Goal: Task Accomplishment & Management: Use online tool/utility

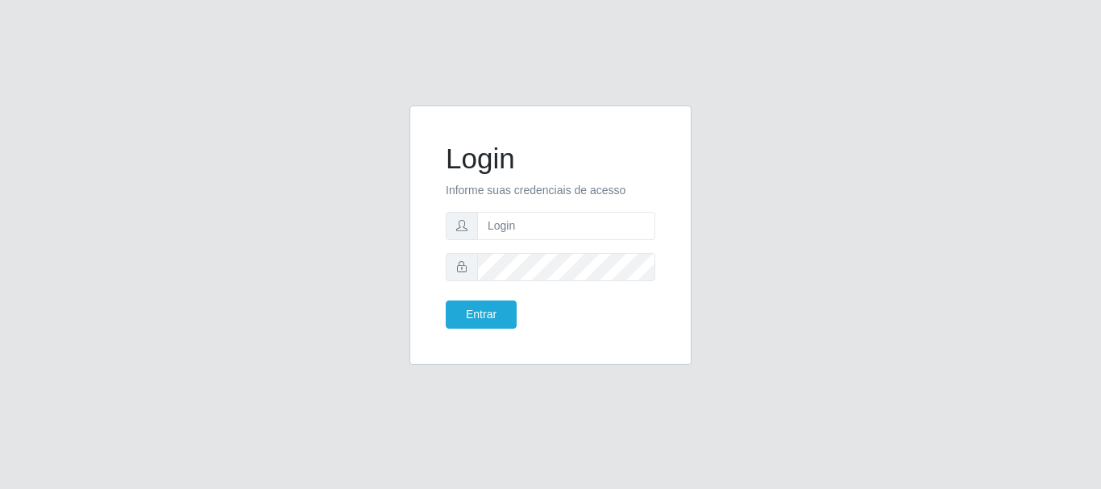
click at [519, 205] on form "Login Informe suas credenciais de acesso Entrar" at bounding box center [551, 235] width 210 height 187
drag, startPoint x: 521, startPoint y: 218, endPoint x: 539, endPoint y: 226, distance: 20.2
click at [521, 218] on input "text" at bounding box center [566, 226] width 178 height 28
drag, startPoint x: 507, startPoint y: 226, endPoint x: 542, endPoint y: 243, distance: 38.9
click at [507, 226] on input "text" at bounding box center [566, 226] width 178 height 28
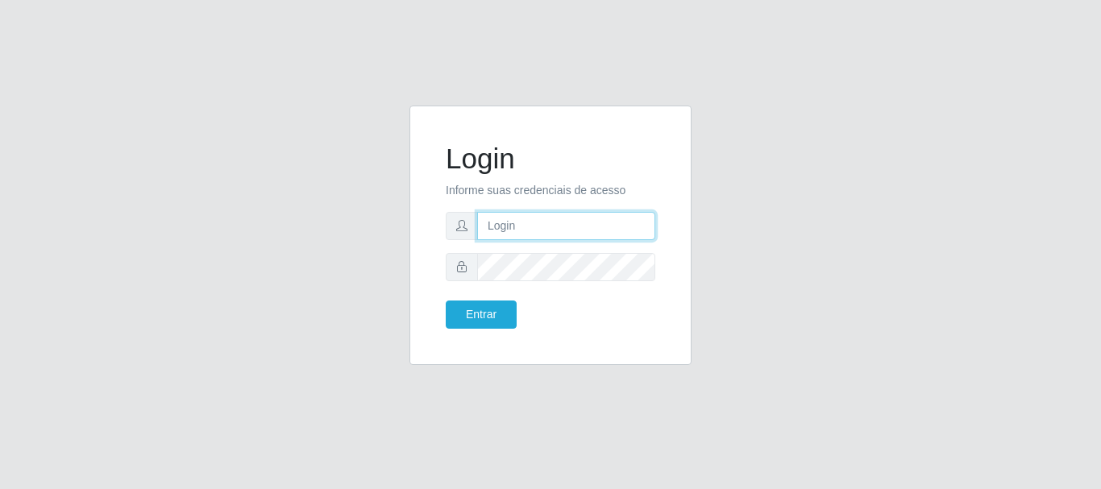
type input "Ubiratan@confglacer"
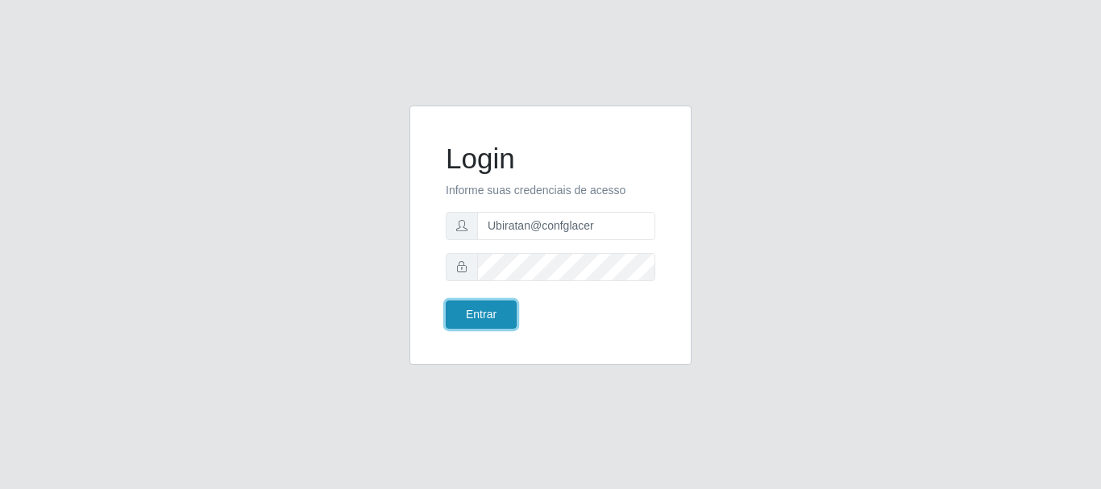
click at [485, 318] on button "Entrar" at bounding box center [481, 315] width 71 height 28
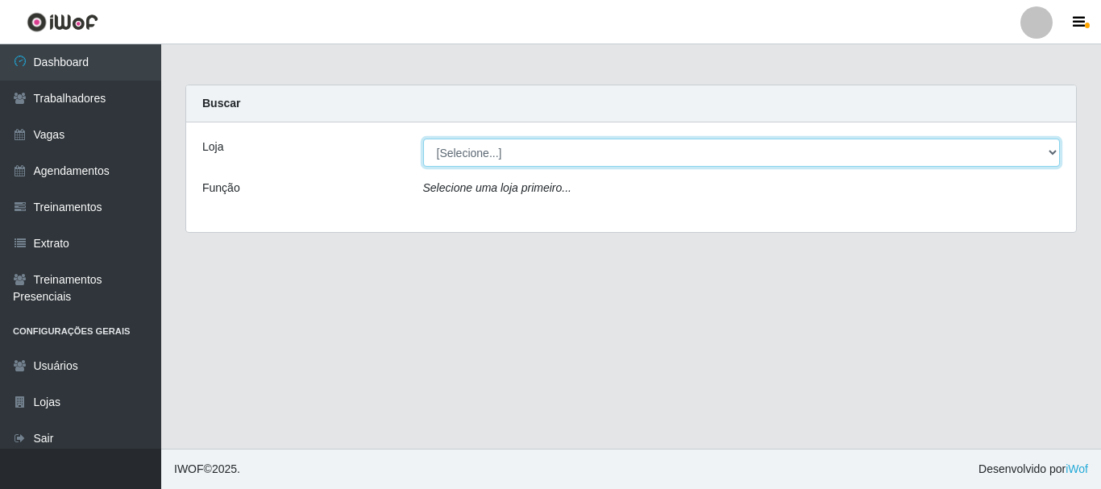
click at [563, 150] on select "[Selecione...] Glace Real Confeitaria" at bounding box center [742, 153] width 638 height 28
select select "445"
click at [423, 139] on select "[Selecione...] Glace Real Confeitaria" at bounding box center [742, 153] width 638 height 28
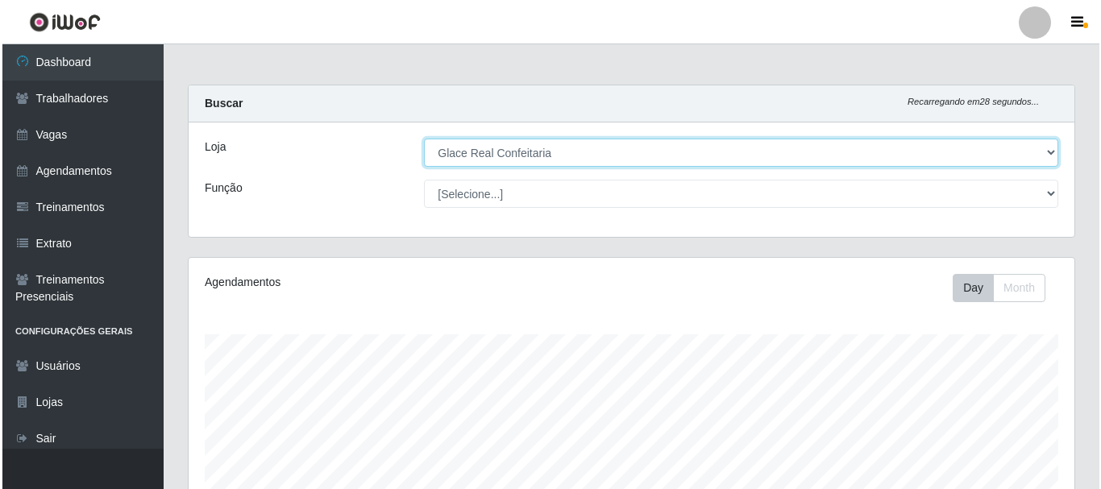
scroll to position [322, 0]
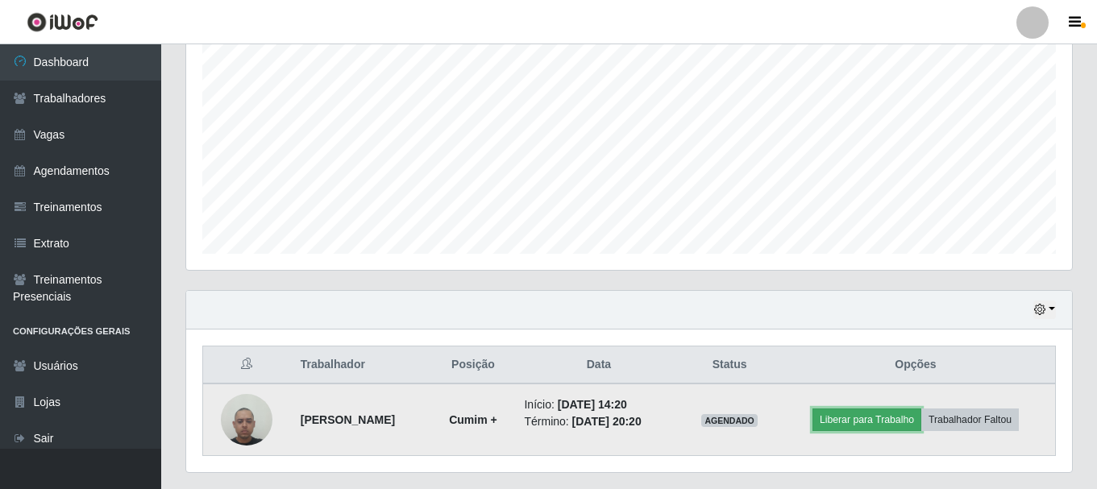
click at [873, 423] on button "Liberar para Trabalho" at bounding box center [866, 420] width 109 height 23
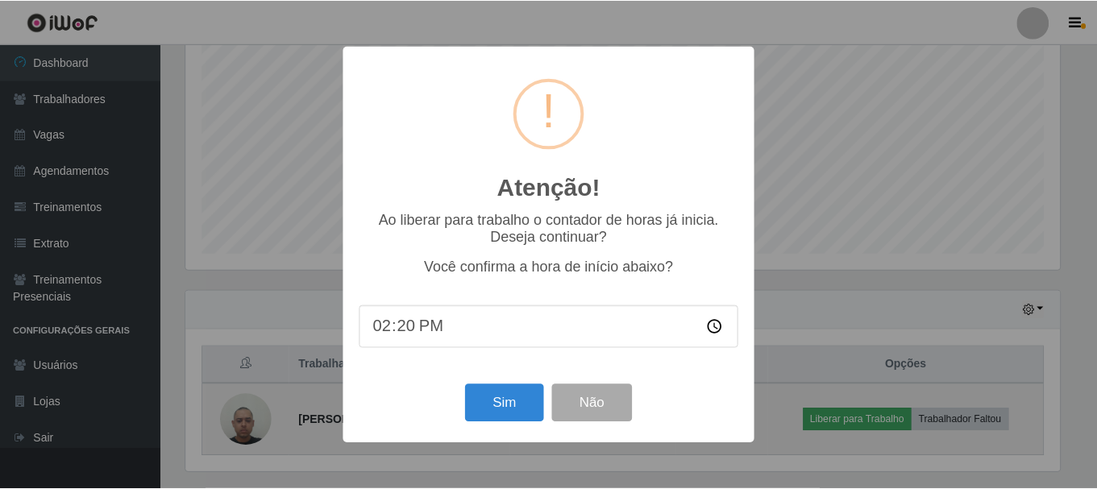
scroll to position [334, 878]
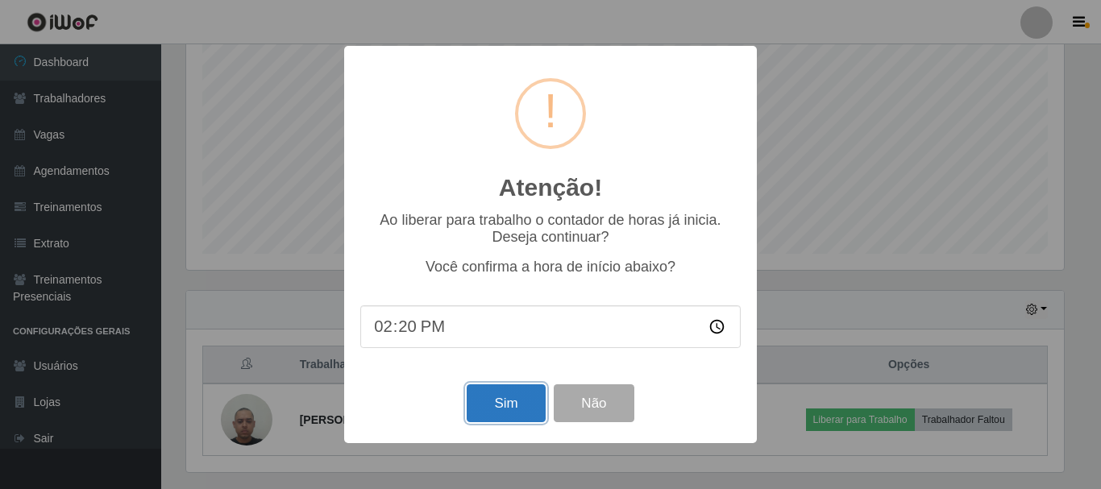
click at [506, 397] on button "Sim" at bounding box center [506, 403] width 78 height 38
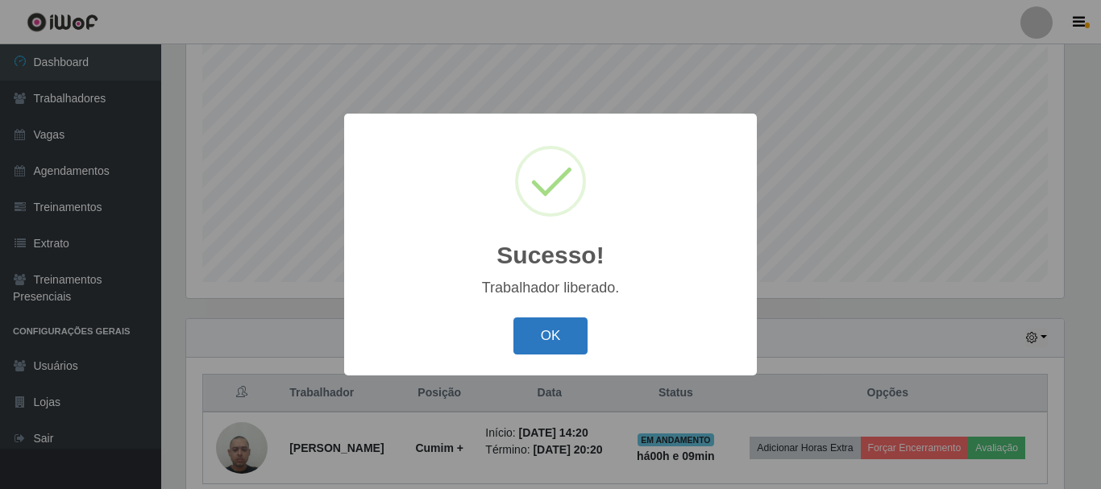
click at [541, 342] on button "OK" at bounding box center [550, 337] width 75 height 38
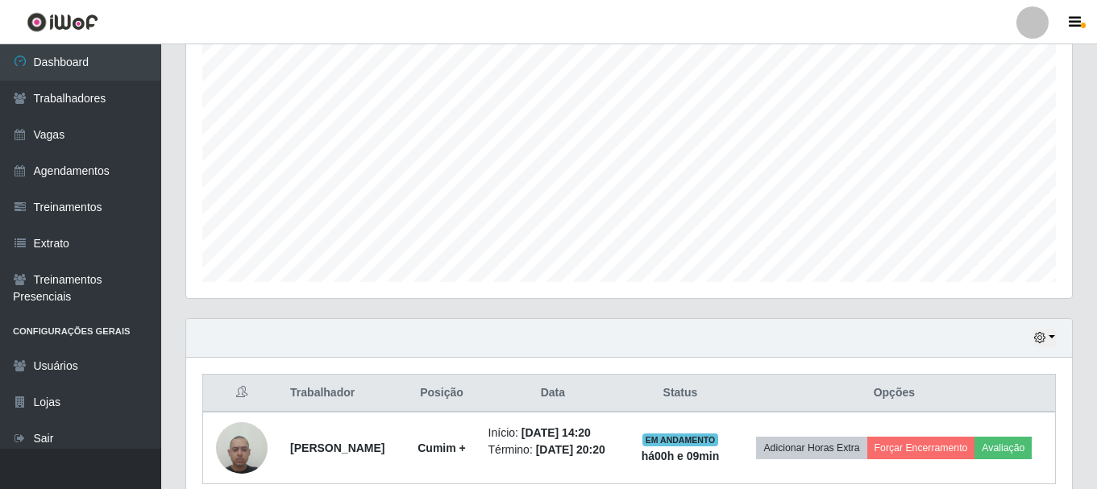
scroll to position [0, 0]
